Goal: Browse casually

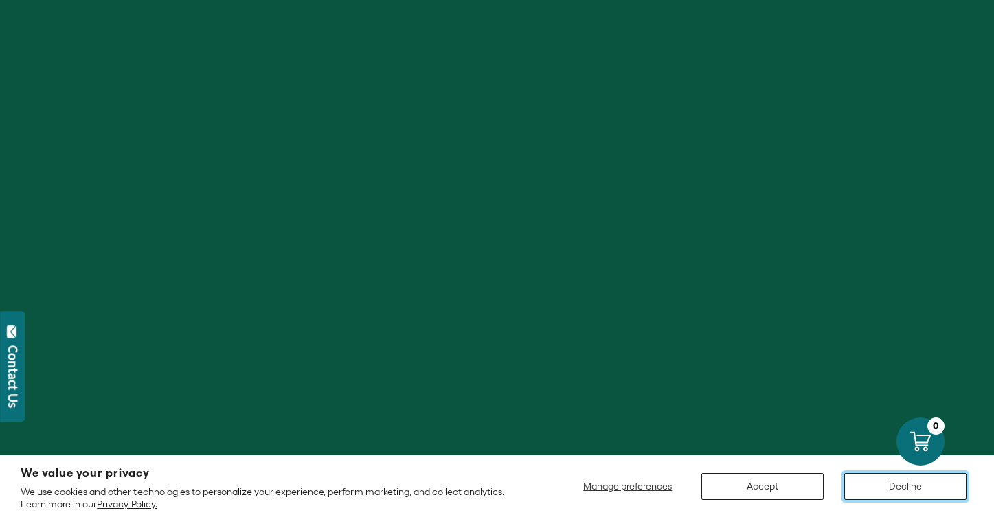
click at [860, 482] on button "Decline" at bounding box center [905, 486] width 122 height 27
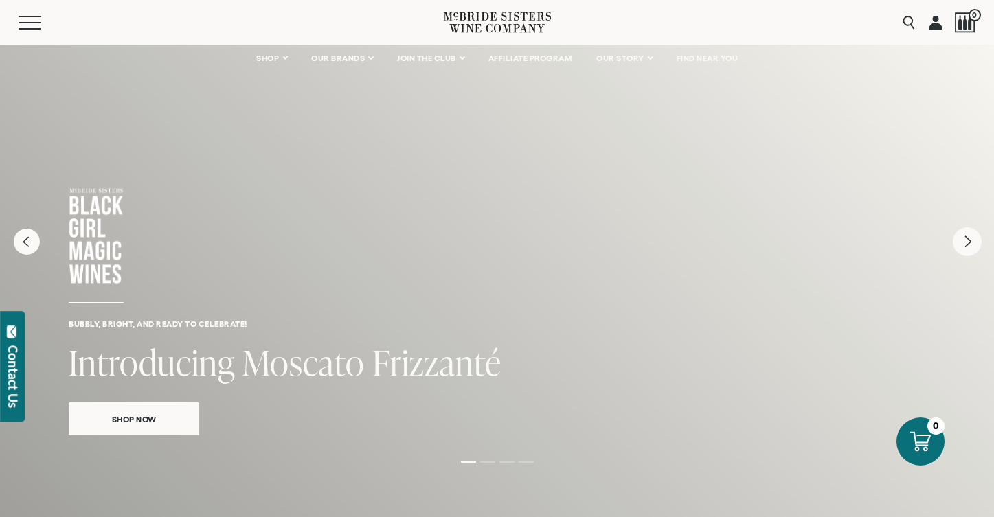
click at [969, 249] on icon "Next" at bounding box center [967, 241] width 29 height 29
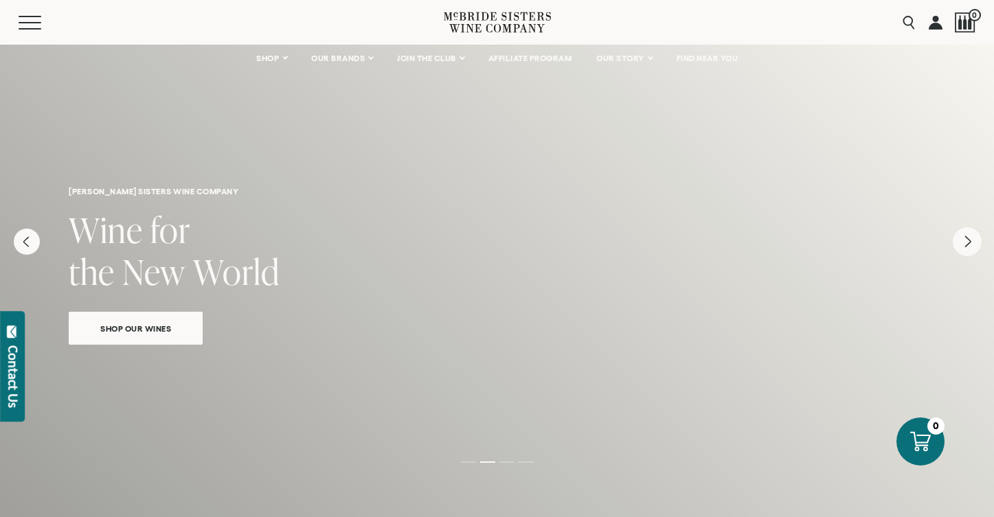
click at [969, 249] on icon "Next" at bounding box center [967, 241] width 29 height 29
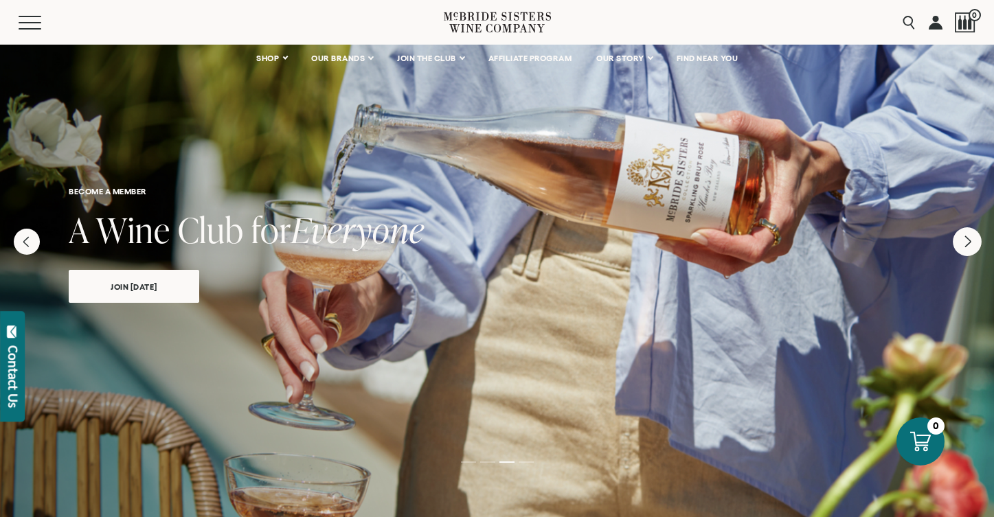
click at [969, 249] on icon "Next" at bounding box center [967, 241] width 29 height 29
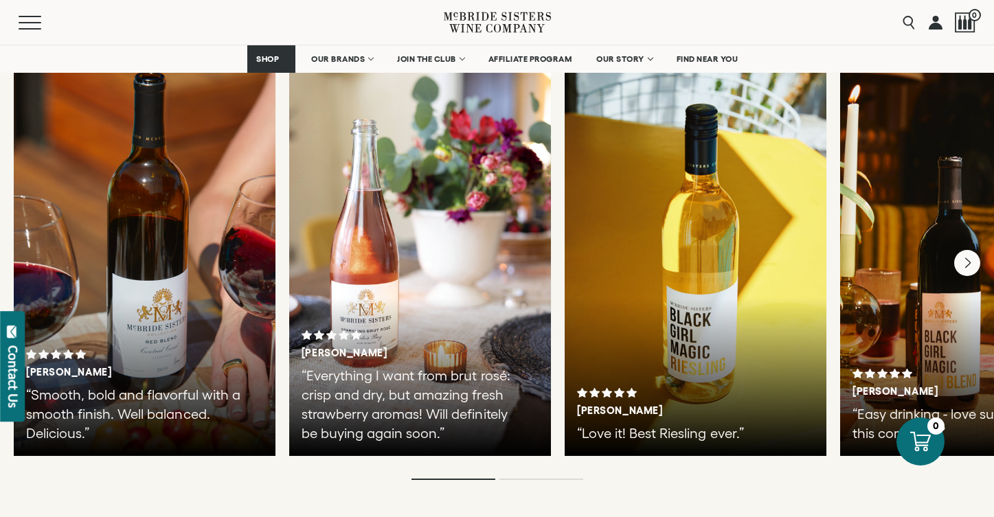
scroll to position [2528, 0]
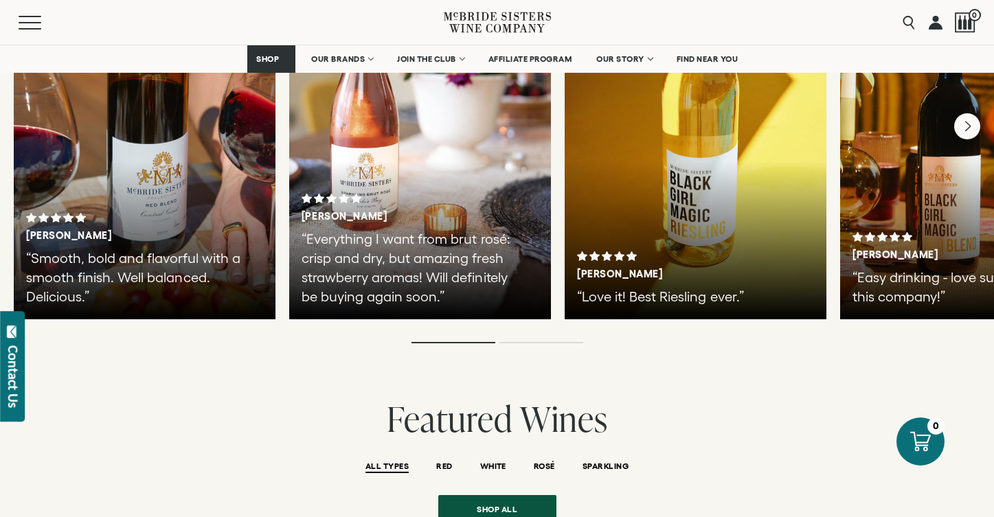
click at [469, 19] on icon at bounding box center [497, 22] width 107 height 39
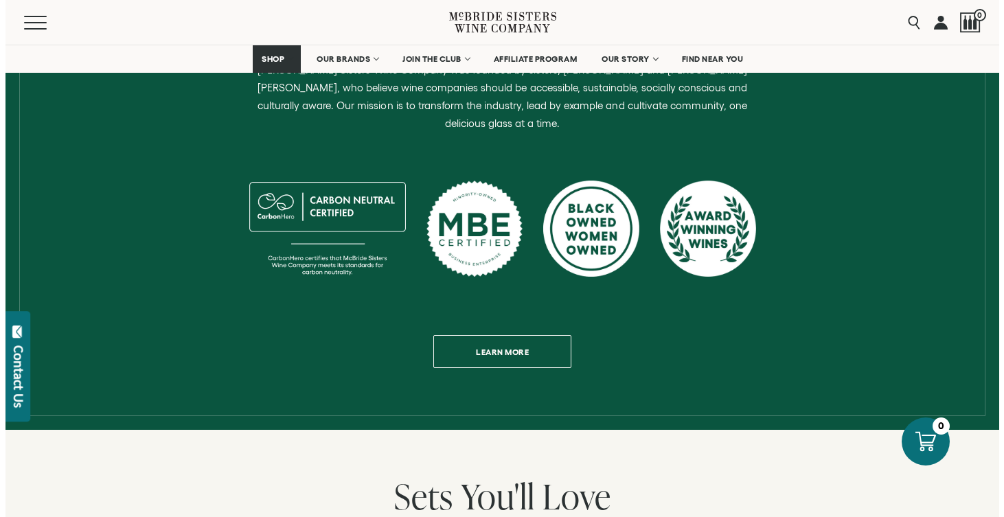
scroll to position [815, 0]
